Goal: Task Accomplishment & Management: Manage account settings

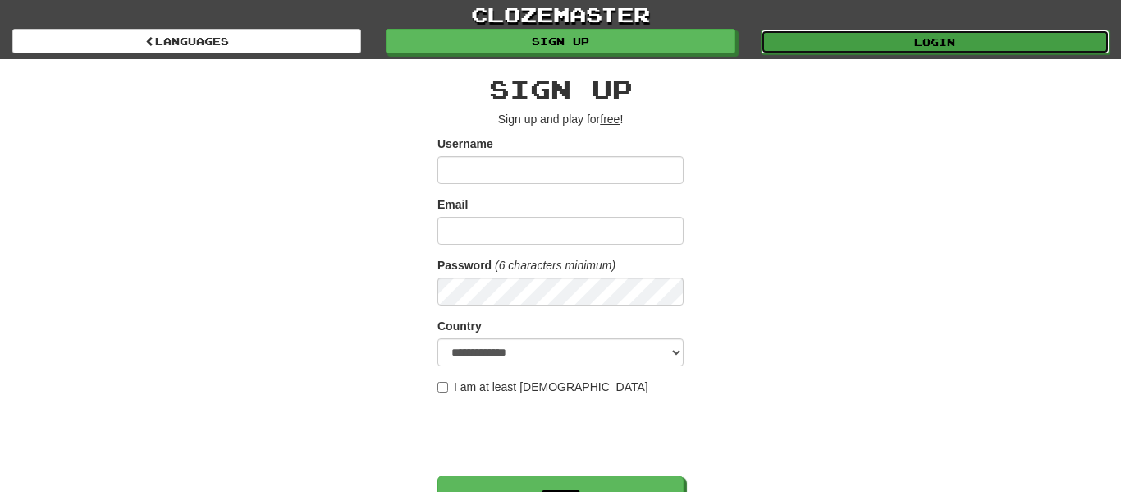
click at [902, 52] on link "Login" at bounding box center [935, 42] width 349 height 25
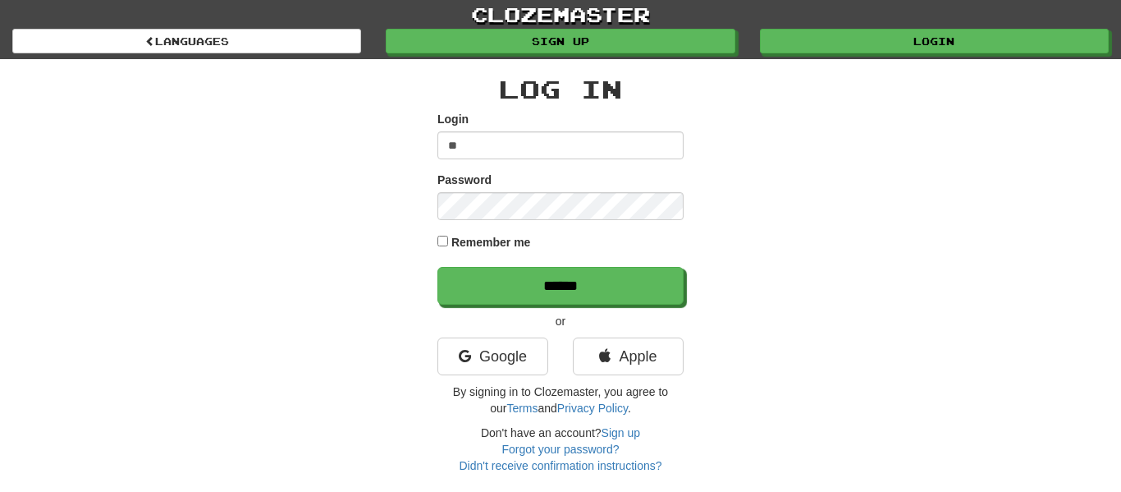
type input "*"
type input "**********"
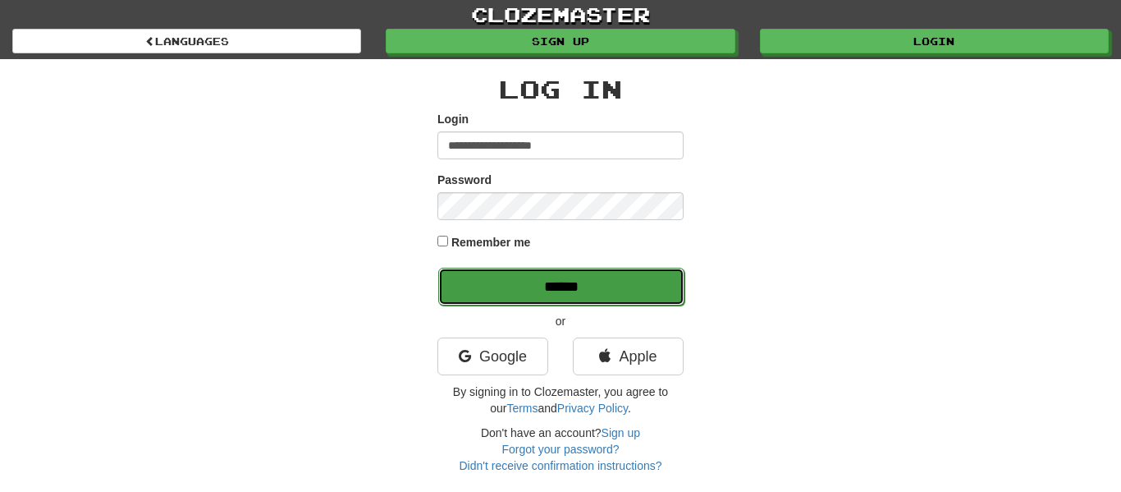
click at [540, 296] on input "******" at bounding box center [561, 287] width 246 height 38
